Goal: Task Accomplishment & Management: Use online tool/utility

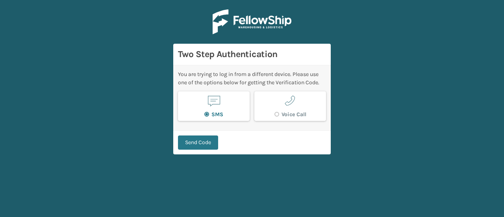
click at [191, 140] on button "Send Code" at bounding box center [198, 143] width 40 height 14
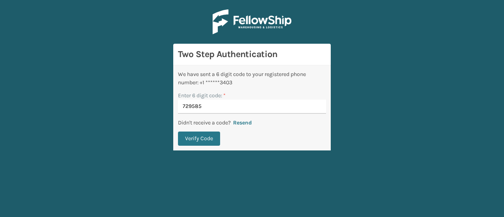
type input "729585"
click at [191, 140] on button "Verify Code" at bounding box center [199, 139] width 42 height 14
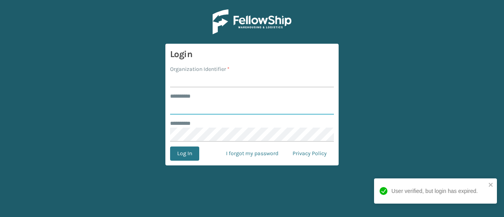
type input "**********"
type input "haslet"
click at [170, 147] on button "Log In" at bounding box center [184, 154] width 29 height 14
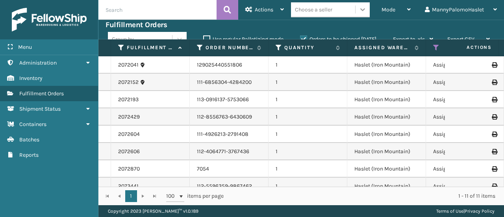
click at [364, 10] on icon at bounding box center [363, 10] width 8 height 8
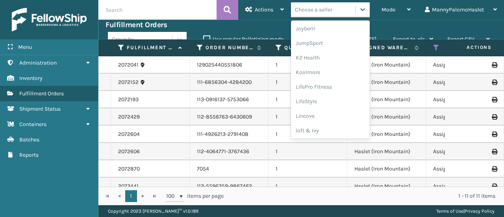
scroll to position [249, 0]
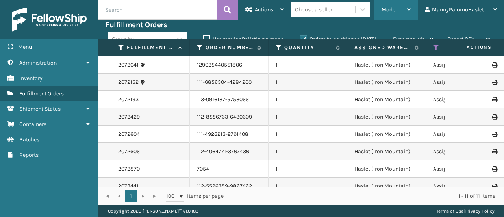
click at [398, 9] on div "Mode" at bounding box center [396, 10] width 29 height 20
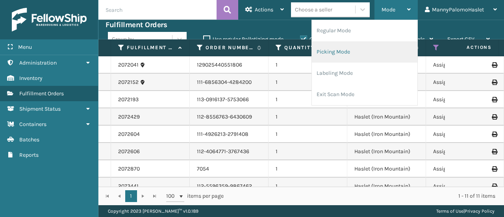
click at [359, 54] on li "Picking Mode" at bounding box center [365, 51] width 106 height 21
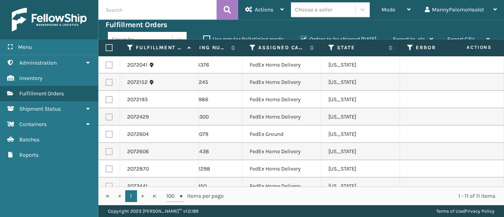
scroll to position [0, 353]
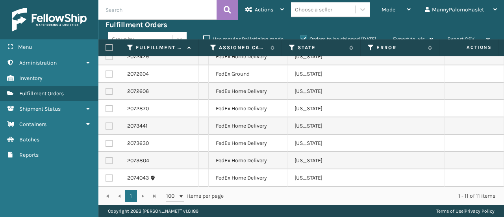
drag, startPoint x: 504, startPoint y: 184, endPoint x: 504, endPoint y: 140, distance: 43.7
click at [504, 140] on div "2072041 129025440551806 1 Haslet (Iron Mountain) Assigned 884292904376 FedEx Ho…" at bounding box center [302, 121] width 406 height 130
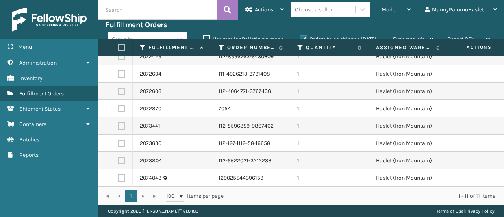
click at [119, 47] on label at bounding box center [120, 47] width 5 height 7
click at [119, 47] on input "checkbox" at bounding box center [118, 47] width 0 height 5
checkbox input "true"
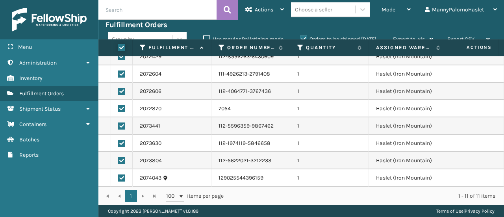
checkbox input "true"
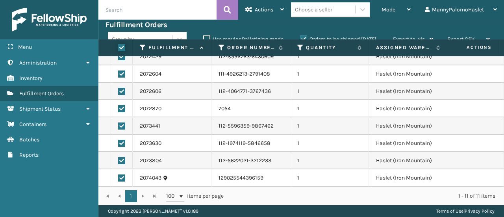
checkbox input "true"
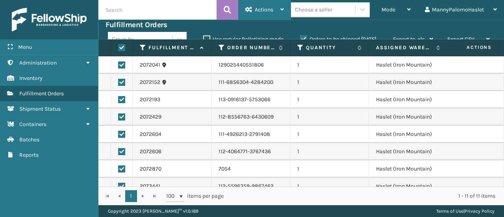
click at [274, 10] on span "Actions" at bounding box center [264, 9] width 19 height 7
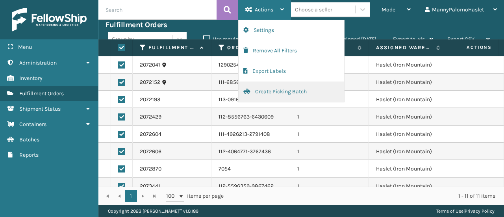
click at [291, 91] on button "Create Picking Batch" at bounding box center [292, 92] width 106 height 20
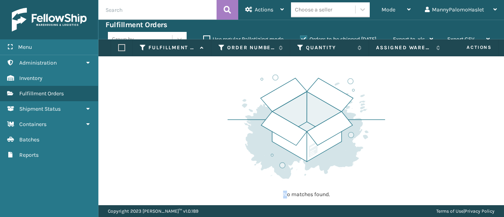
click at [285, 205] on div "No matches found." at bounding box center [307, 135] width 158 height 145
click at [286, 203] on div "No matches found." at bounding box center [307, 135] width 158 height 145
